Goal: Contribute content: Add original content to the website for others to see

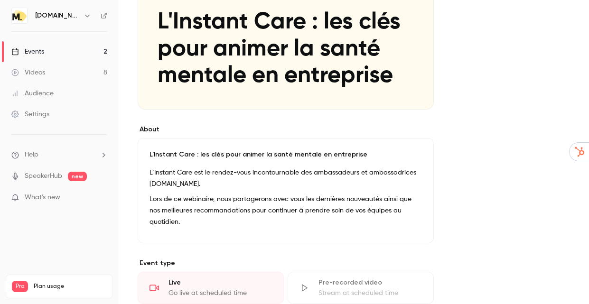
scroll to position [160, 0]
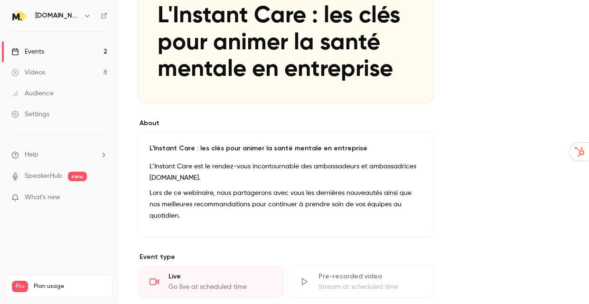
click at [67, 43] on link "Events 2" at bounding box center [59, 51] width 119 height 21
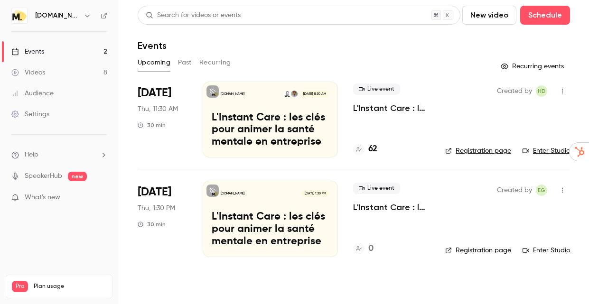
click at [550, 153] on link "Enter Studio" at bounding box center [545, 150] width 47 height 9
click at [375, 150] on h4 "62" at bounding box center [372, 149] width 9 height 13
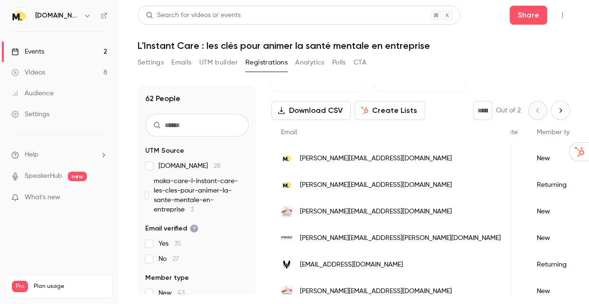
scroll to position [0, 142]
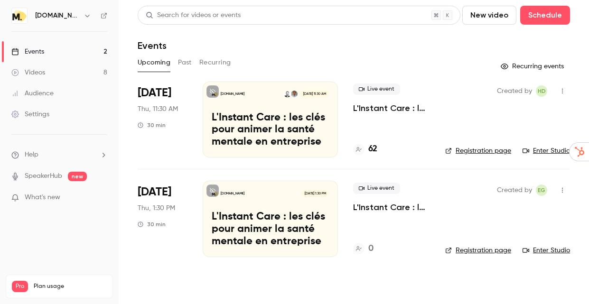
click at [191, 67] on button "Past" at bounding box center [185, 62] width 14 height 15
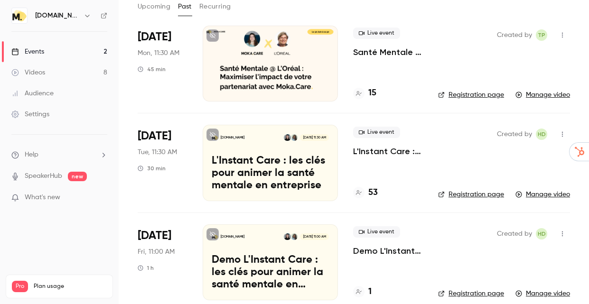
scroll to position [58, 0]
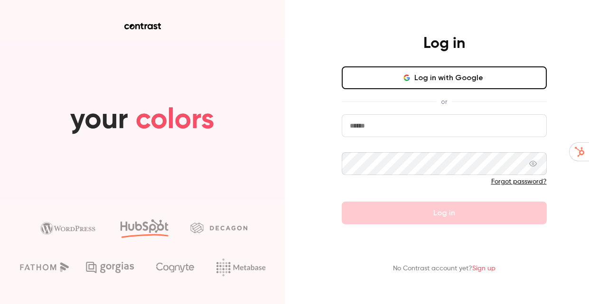
click at [362, 78] on button "Log in with Google" at bounding box center [444, 77] width 205 height 23
click at [384, 129] on input "email" at bounding box center [444, 125] width 205 height 23
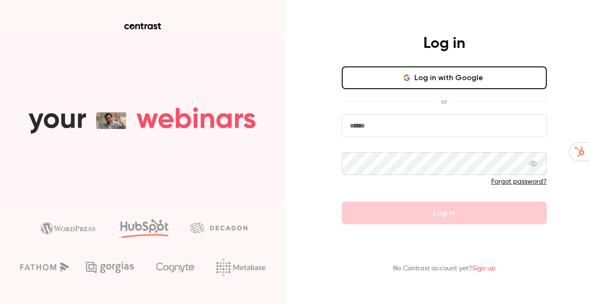
click at [384, 129] on input "email" at bounding box center [444, 125] width 205 height 23
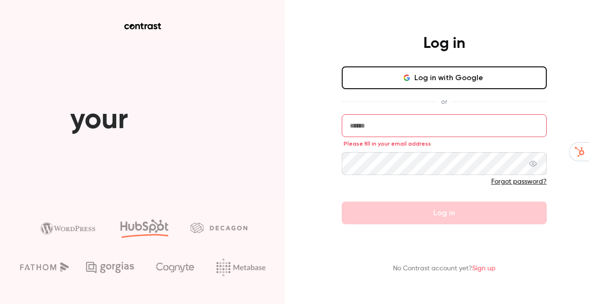
click at [383, 116] on input "email" at bounding box center [444, 125] width 205 height 23
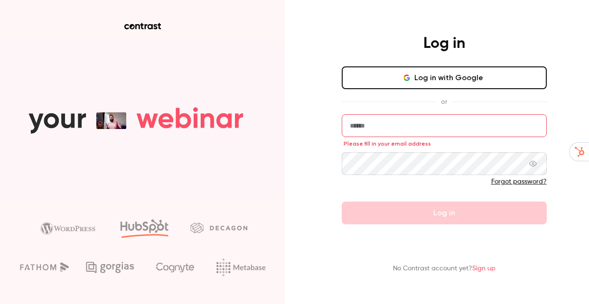
click at [382, 126] on input "email" at bounding box center [444, 125] width 205 height 23
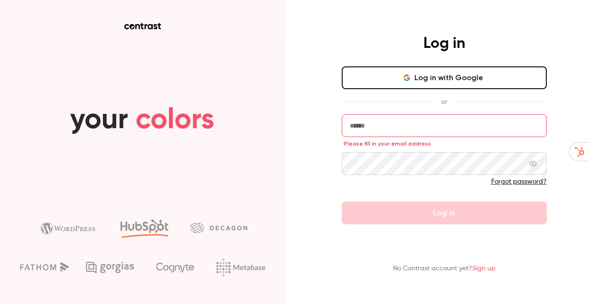
click at [0, 304] on com-1password-button at bounding box center [0, 304] width 0 height 0
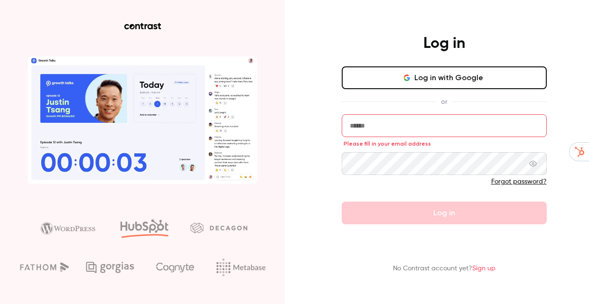
click at [363, 126] on input "email" at bounding box center [444, 125] width 205 height 23
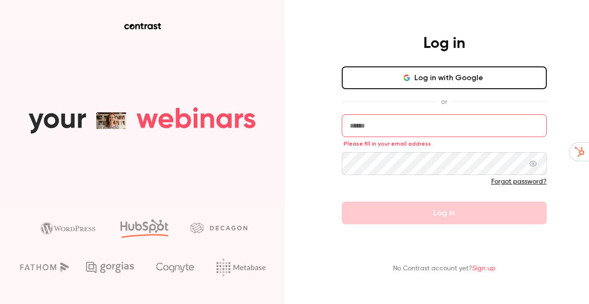
click at [363, 126] on input "email" at bounding box center [444, 125] width 205 height 23
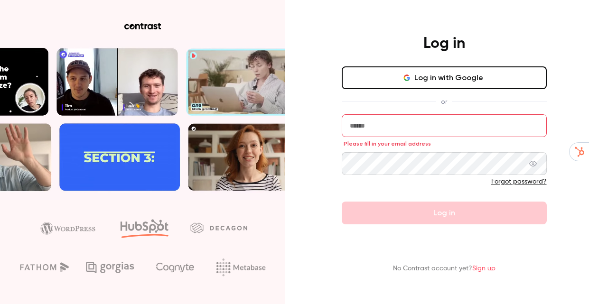
type input "**********"
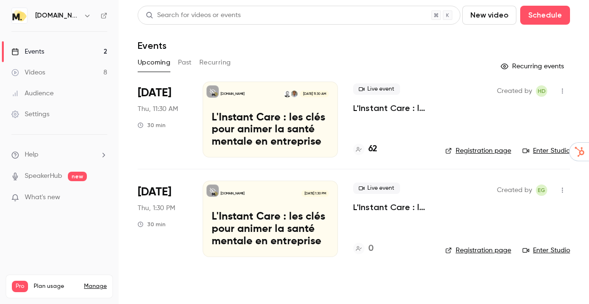
click at [538, 154] on link "Enter Studio" at bounding box center [545, 150] width 47 height 9
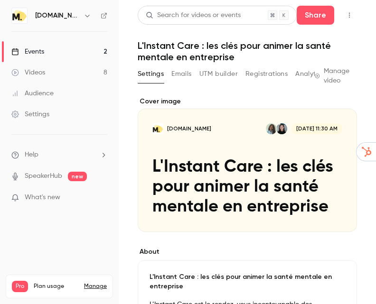
click at [37, 51] on div "Events" at bounding box center [27, 51] width 33 height 9
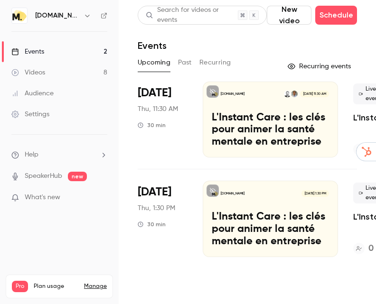
click at [283, 22] on button "New video" at bounding box center [289, 15] width 45 height 19
click at [288, 42] on div "Record" at bounding box center [324, 41] width 72 height 9
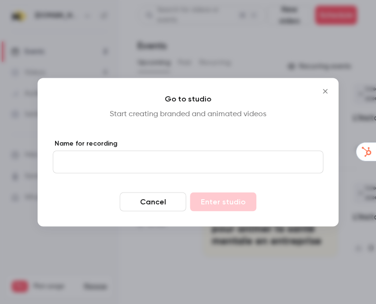
click at [111, 166] on input "Name for recording" at bounding box center [188, 161] width 270 height 23
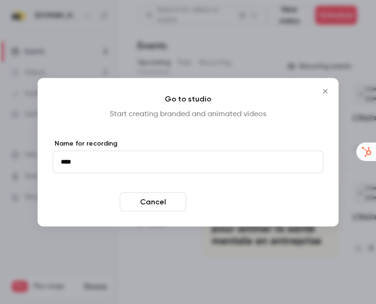
type input "****"
click at [215, 211] on div "Go to studio Start creating branded and animated videos Name for recording ****…" at bounding box center [187, 152] width 301 height 149
click at [213, 201] on button "Enter studio" at bounding box center [223, 201] width 66 height 19
